Goal: Transaction & Acquisition: Purchase product/service

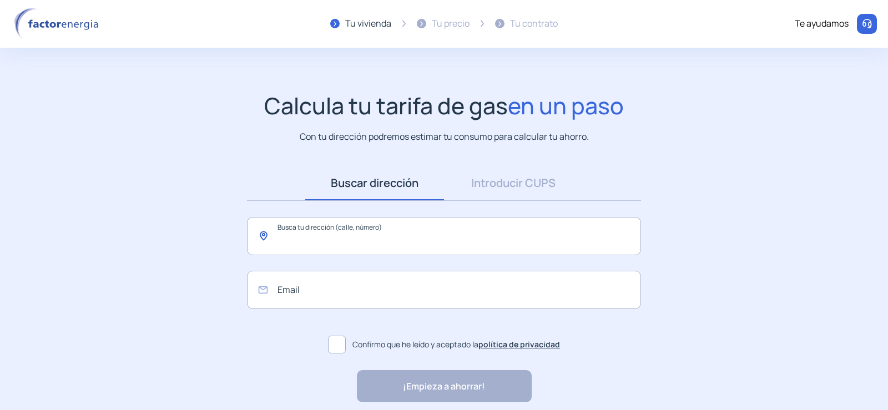
click at [373, 236] on input "text" at bounding box center [444, 236] width 394 height 38
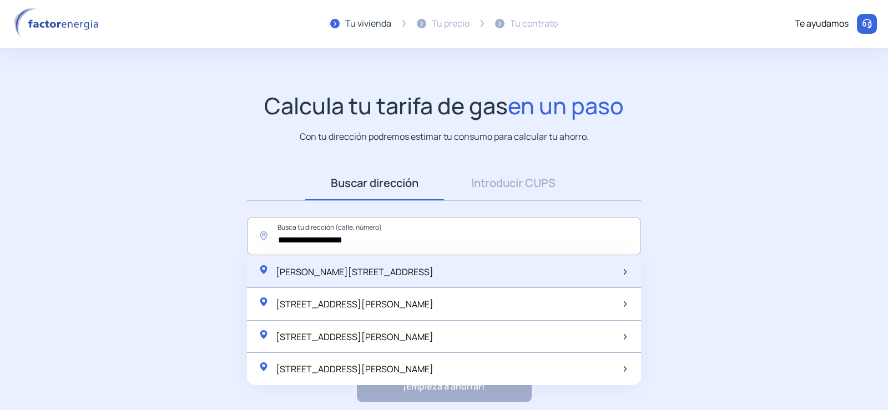
click at [399, 269] on span "[PERSON_NAME][STREET_ADDRESS]" at bounding box center [355, 272] width 158 height 12
type input "**********"
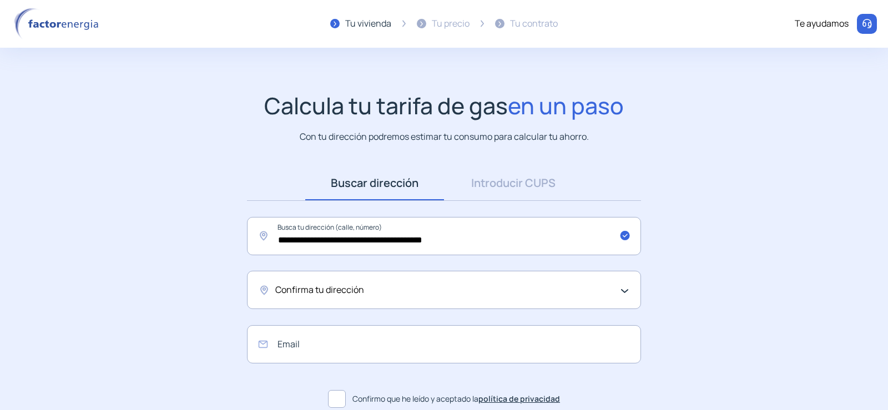
click at [401, 284] on div "Confirma tu dirección" at bounding box center [441, 290] width 332 height 14
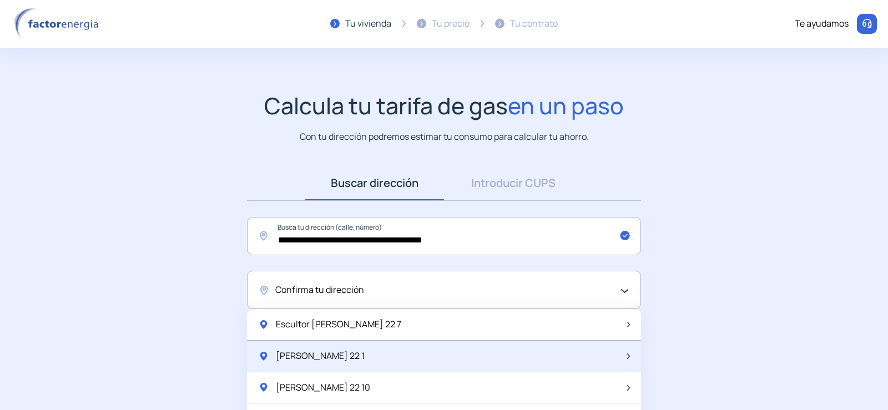
click at [343, 360] on span "[PERSON_NAME] 22 1" at bounding box center [320, 356] width 89 height 14
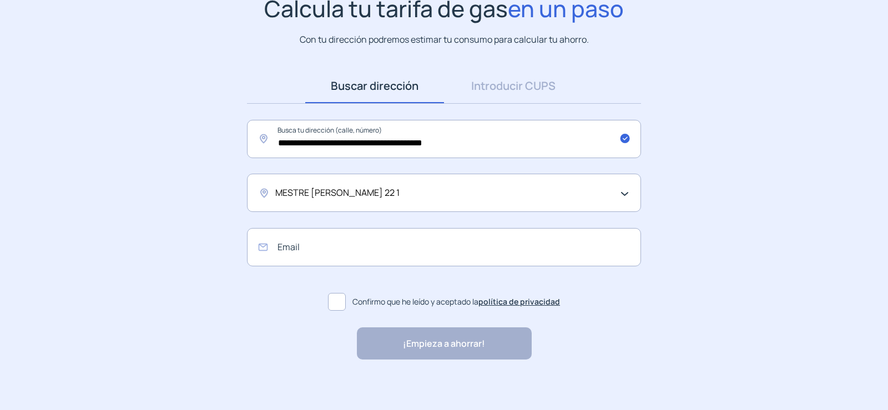
scroll to position [102, 0]
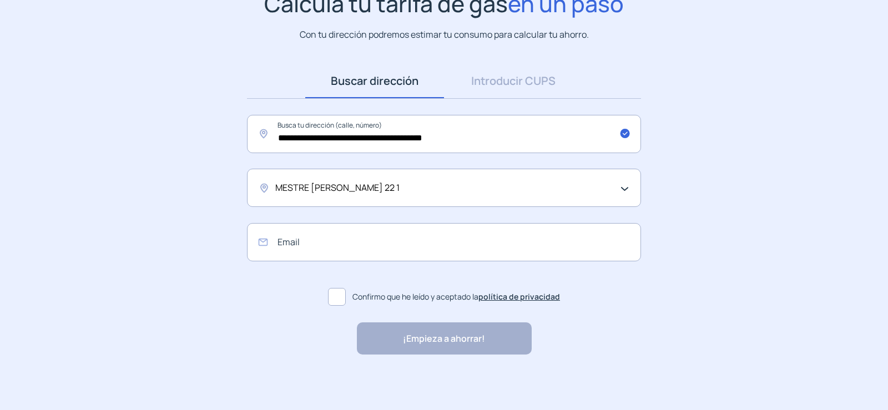
click at [339, 299] on span at bounding box center [337, 297] width 18 height 18
click at [452, 340] on div "¡Empieza a ahorrar! "Excelente servicio y atención al cliente" "Respeto por el …" at bounding box center [444, 338] width 175 height 32
click at [285, 243] on input "email" at bounding box center [444, 242] width 394 height 38
type input "*"
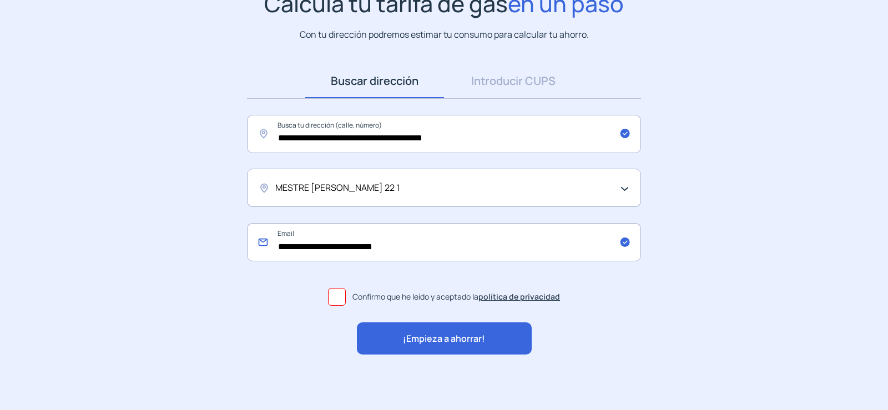
type input "**********"
click at [423, 333] on span "¡Empieza a ahorrar!" at bounding box center [444, 339] width 82 height 14
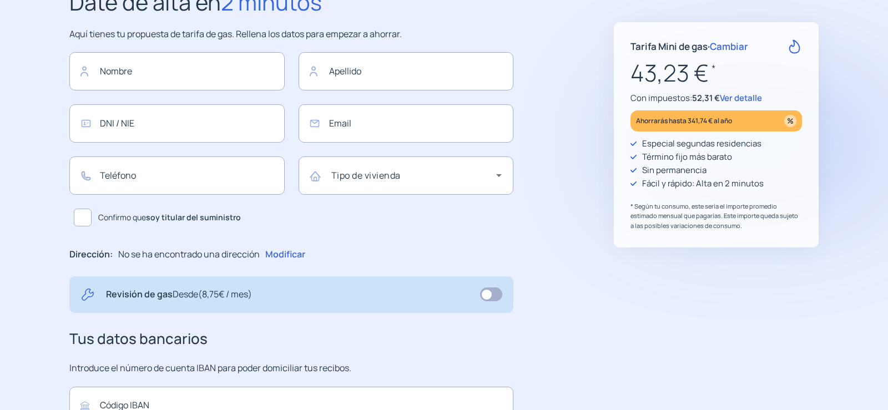
type input "**********"
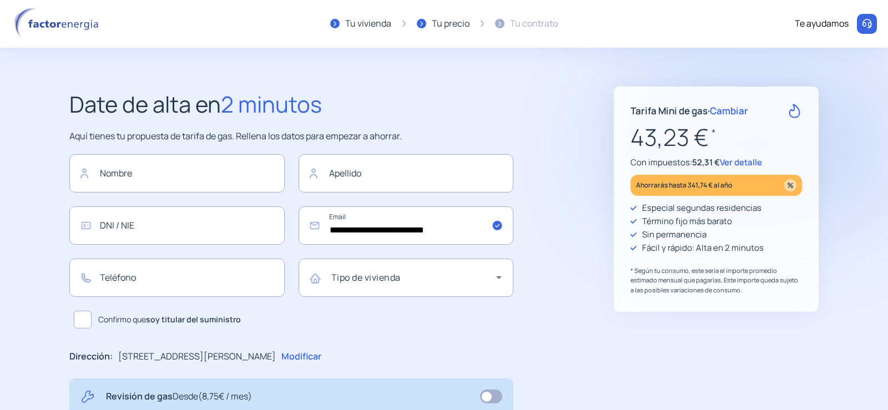
click at [743, 163] on span "Ver detalle" at bounding box center [740, 162] width 42 height 12
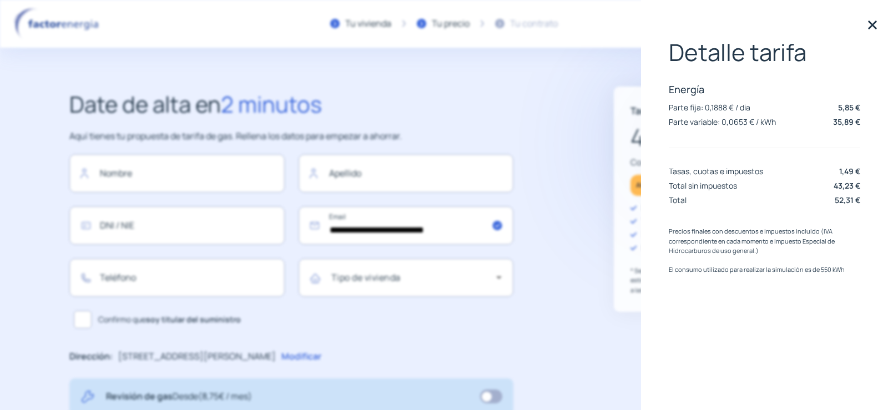
click at [878, 21] on img at bounding box center [872, 25] width 17 height 17
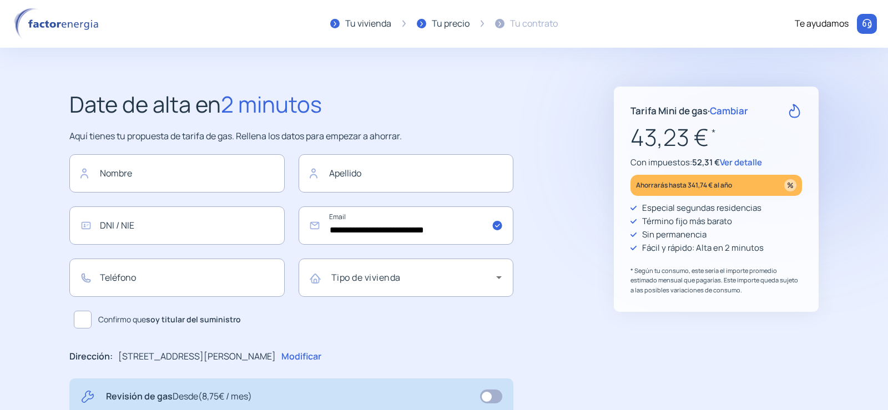
click at [755, 161] on span "Ver detalle" at bounding box center [740, 162] width 42 height 12
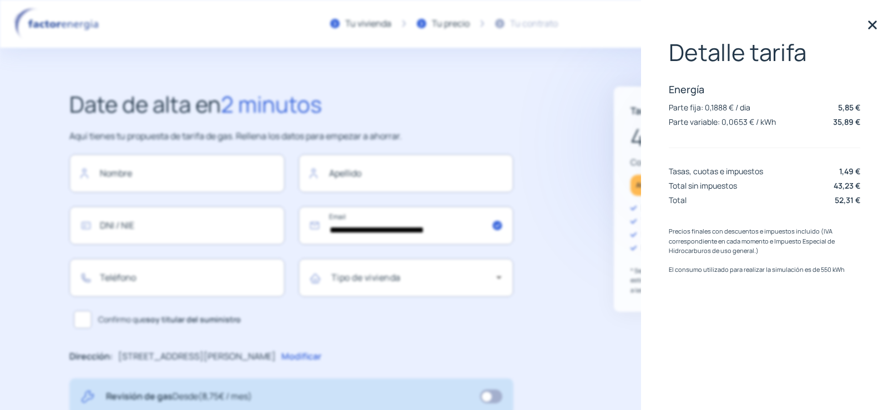
click at [864, 21] on img at bounding box center [872, 25] width 17 height 17
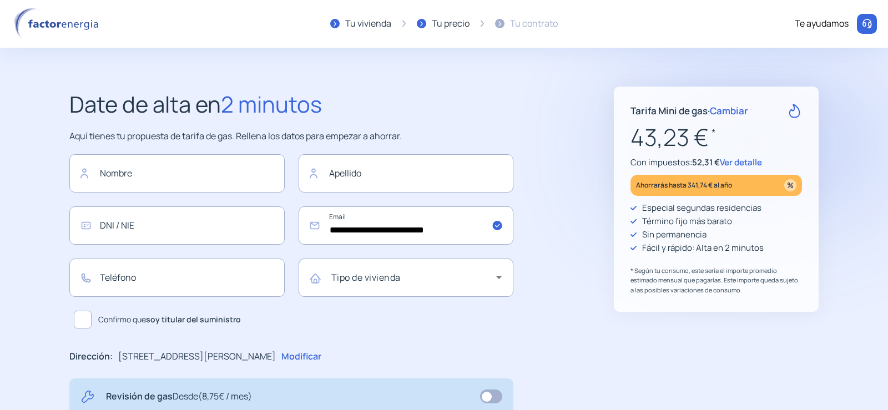
click at [62, 23] on img at bounding box center [58, 24] width 94 height 32
click at [68, 24] on img at bounding box center [58, 24] width 94 height 32
